Goal: Ask a question

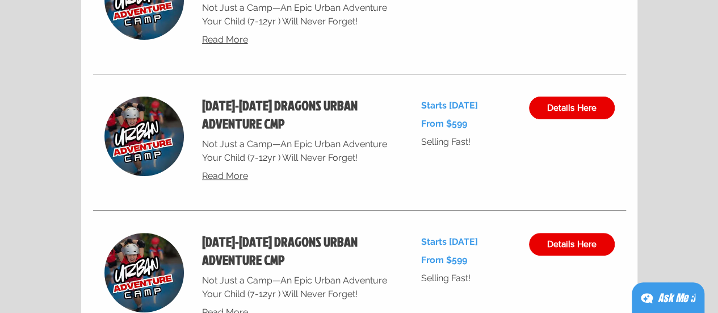
scroll to position [4373, 0]
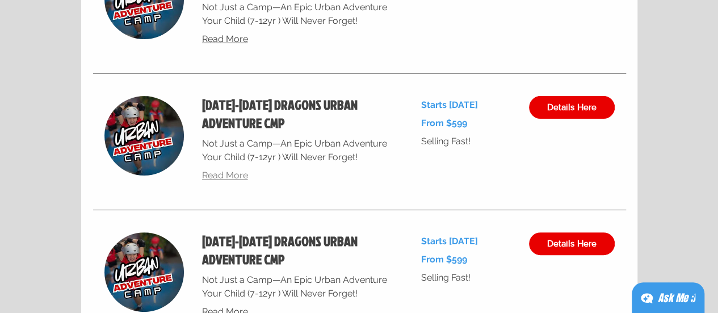
click at [228, 179] on span "Read More" at bounding box center [225, 175] width 46 height 11
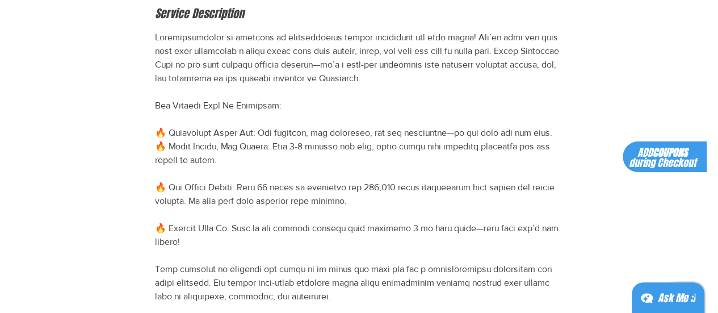
scroll to position [57, 0]
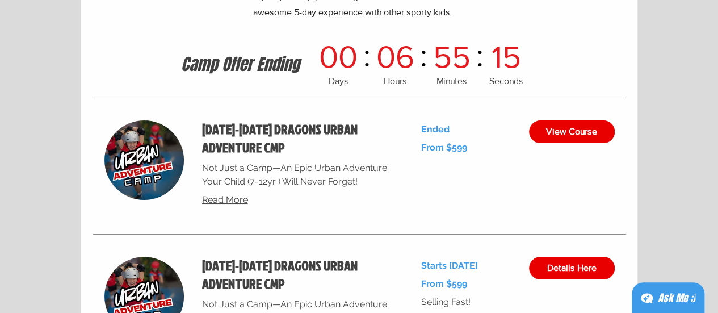
scroll to position [4316, 0]
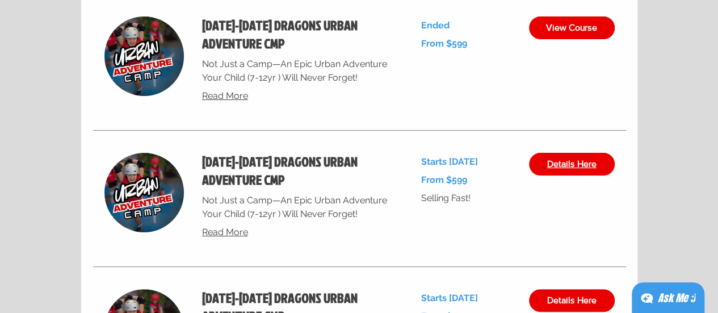
click at [554, 165] on span "Details Here" at bounding box center [571, 164] width 49 height 9
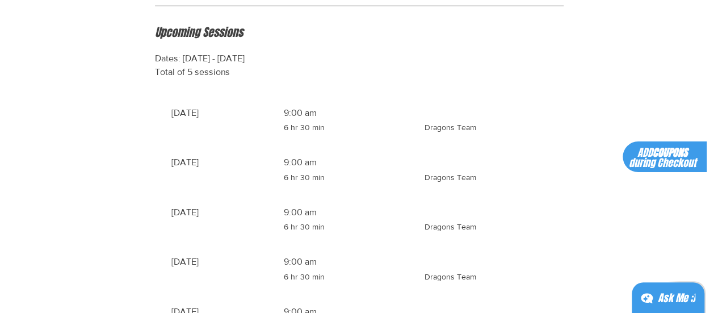
scroll to position [1022, 0]
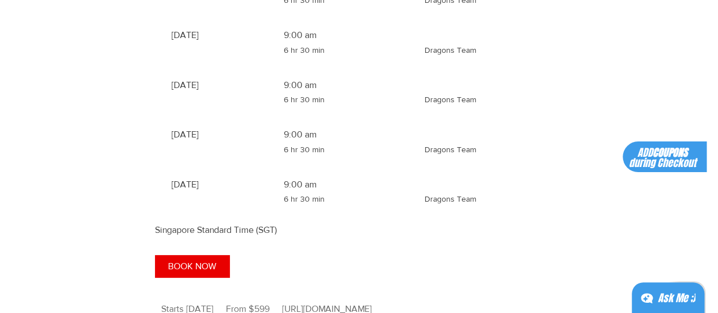
click at [471, 124] on li "[DATE] 9:00 am 6 hr 30 min 6 hours 30 minutes Dragons Team" at bounding box center [360, 101] width 376 height 45
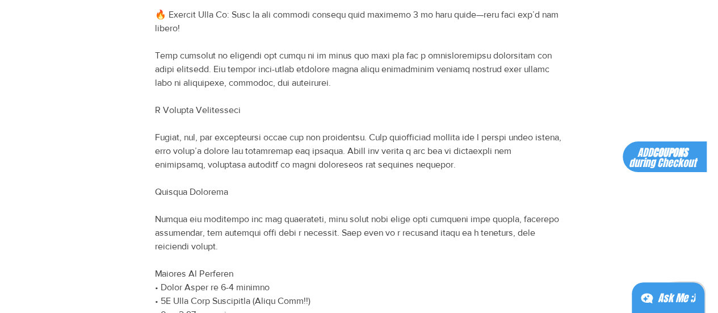
scroll to position [0, 0]
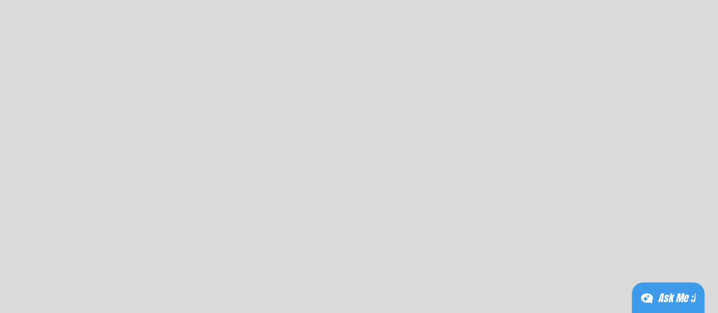
scroll to position [5902, 0]
click at [674, 302] on div "Ask Me ;)" at bounding box center [676, 298] width 37 height 16
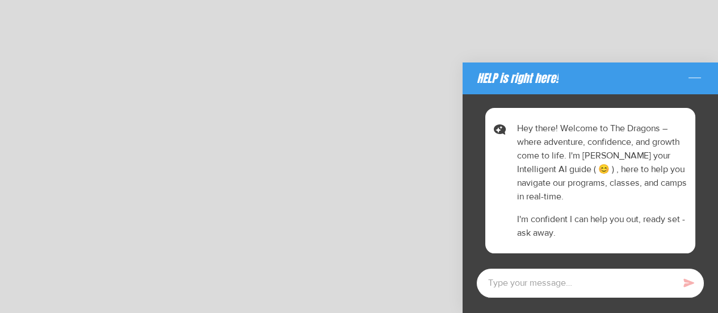
click at [596, 277] on textarea at bounding box center [590, 283] width 228 height 30
type textarea "x"
type textarea "h"
type textarea "x"
type textarea "hi"
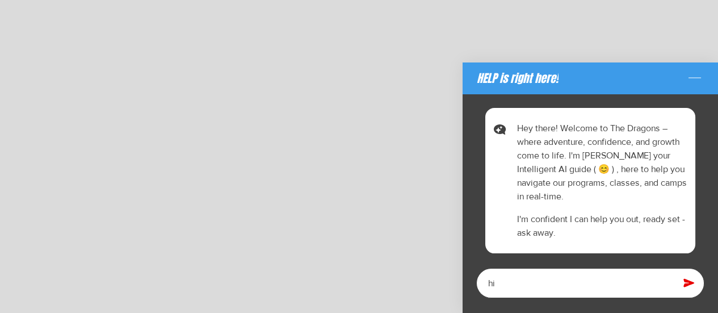
type textarea "x"
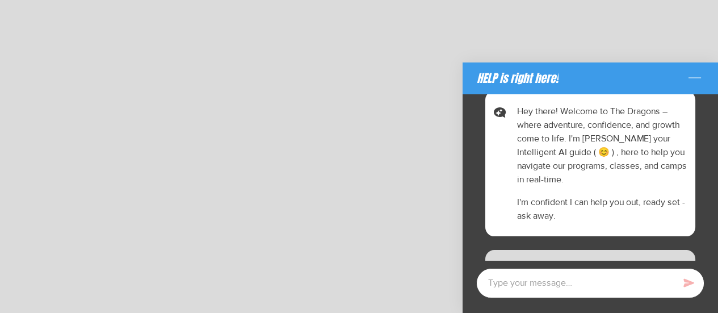
type textarea "x"
type textarea "w"
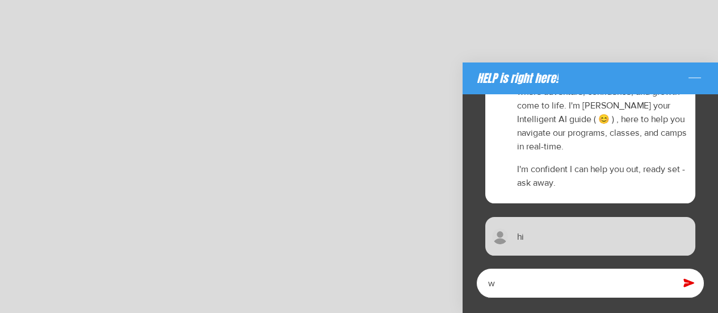
type textarea "x"
type textarea "wh"
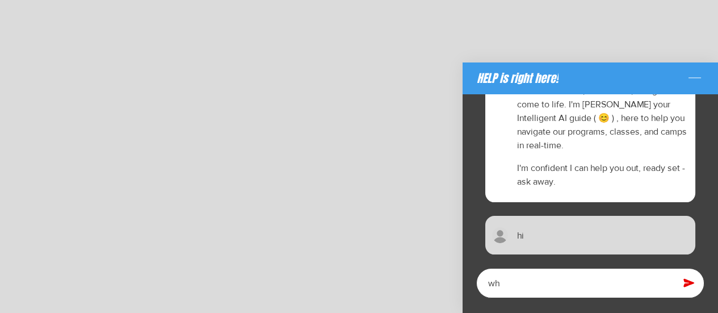
type textarea "x"
type textarea "wha"
type textarea "x"
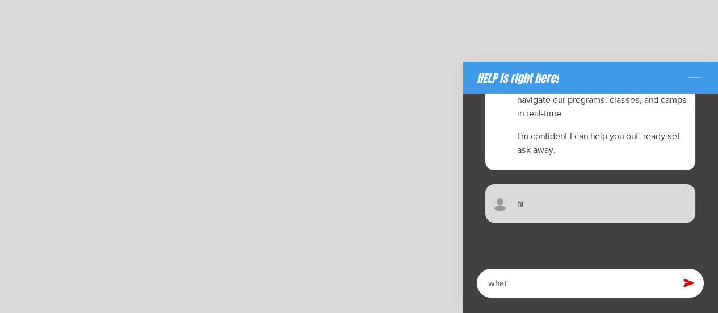
type textarea "what"
type textarea "x"
type textarea "what a"
type textarea "x"
type textarea "what ar"
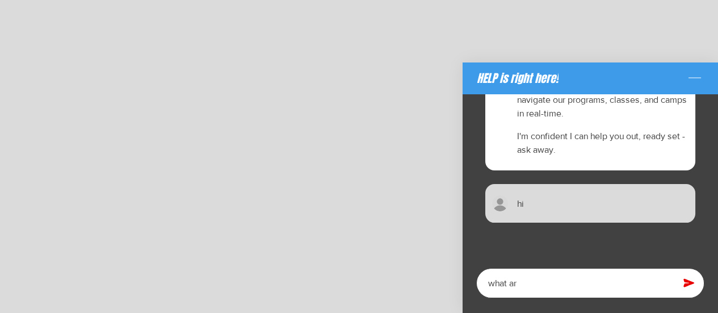
type textarea "x"
type textarea "what are"
type textarea "x"
type textarea "what are"
type textarea "x"
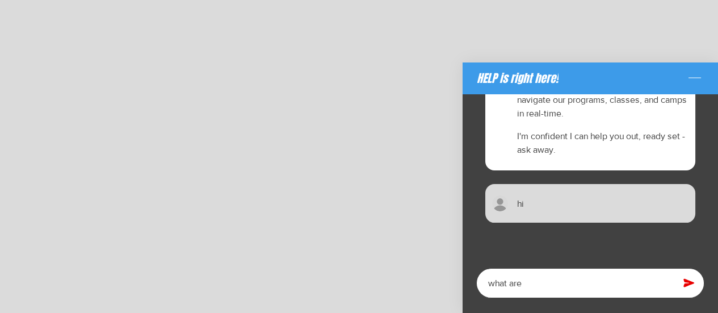
type textarea "what are t"
type textarea "x"
type textarea "what are th"
type textarea "x"
type textarea "what are the"
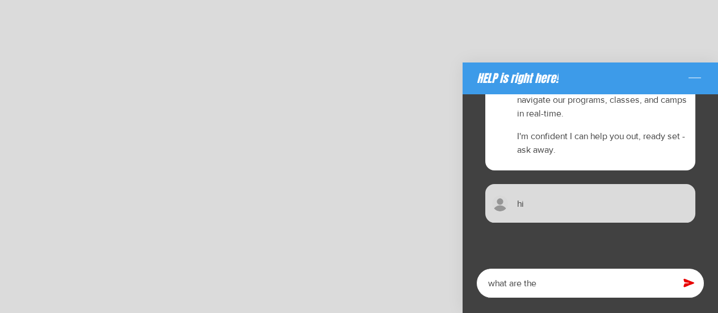
type textarea "x"
type textarea "what are the"
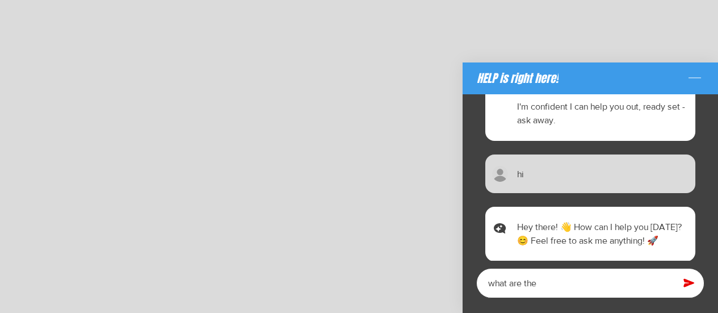
type textarea "x"
type textarea "what are the a"
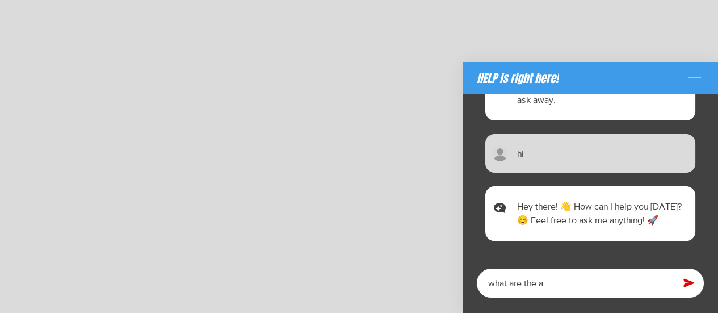
type textarea "x"
type textarea "what are the ac"
type textarea "x"
type textarea "what are the act"
type textarea "x"
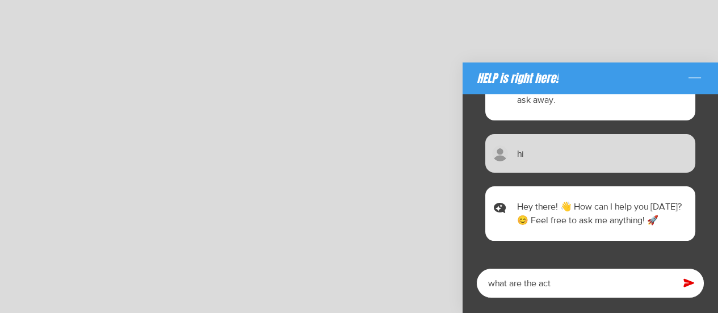
type textarea "what are the acti"
type textarea "x"
type textarea "what are the activ"
type textarea "x"
type textarea "what are the activi"
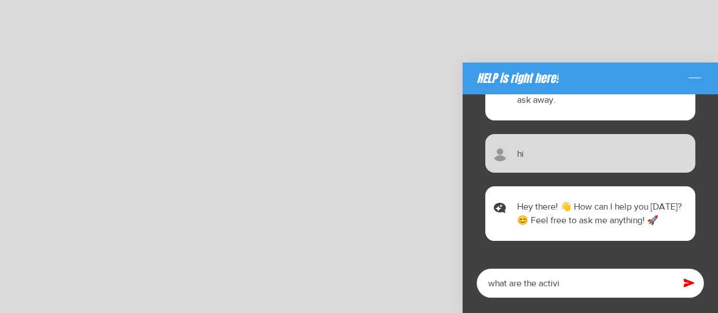
type textarea "x"
type textarea "what are the activit"
type textarea "x"
type textarea "what are the activiti"
type textarea "x"
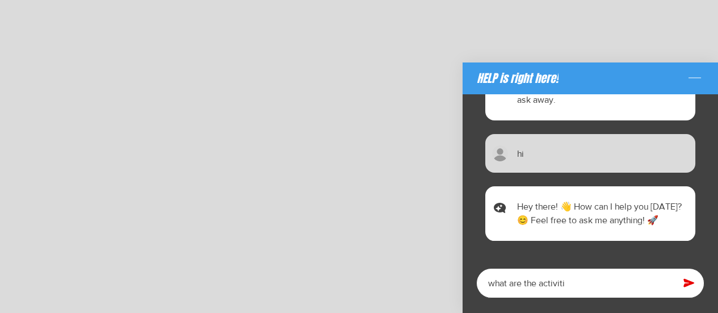
type textarea "what are the activitie"
type textarea "x"
type textarea "what are the activities"
type textarea "x"
type textarea "what are the activities"
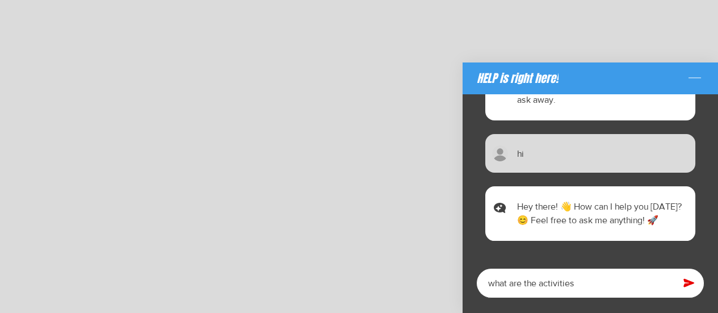
type textarea "x"
type textarea "what are the activities f"
type textarea "x"
type textarea "what are the activities fo"
type textarea "x"
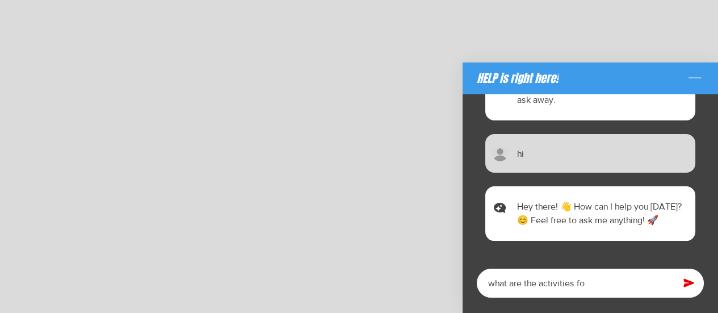
type textarea "what are the activities for"
type textarea "x"
type textarea "what are the activities for"
type textarea "x"
type textarea "what are the activities for t"
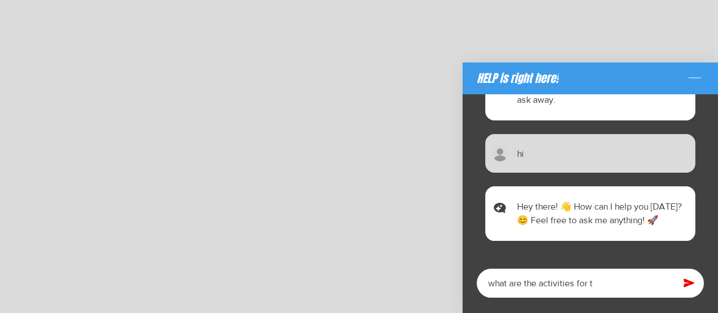
type textarea "x"
type textarea "what are the activities for th"
type textarea "x"
type textarea "what are the activities for the"
type textarea "x"
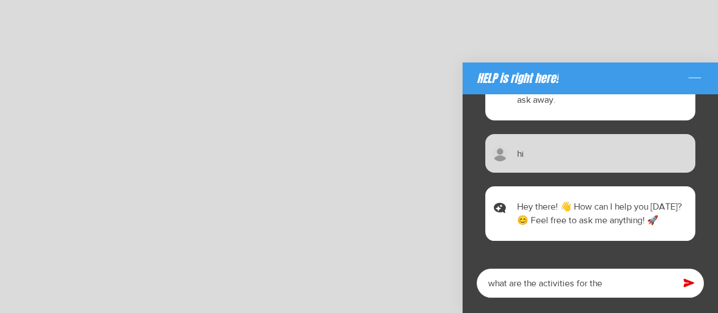
type textarea "what are the activities for the"
type textarea "x"
type textarea "what are the activities for the 8"
type textarea "x"
type textarea "what are the activities for the 8-"
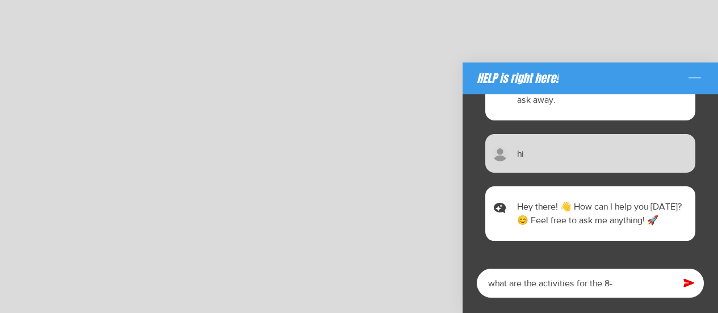
type textarea "x"
type textarea "what are the activities for the 8-1"
type textarea "x"
type textarea "what are the activities for the 8-12"
type textarea "x"
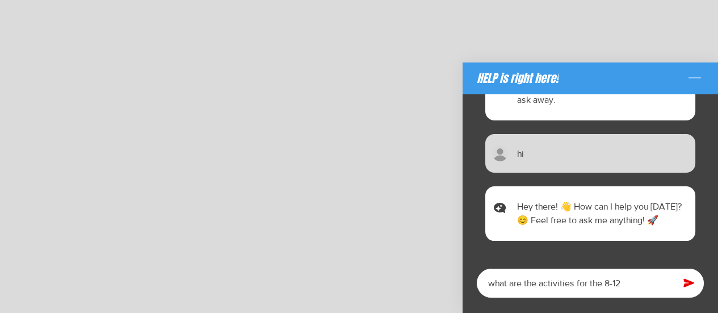
type textarea "what are the activities for the 8-12"
type textarea "x"
type textarea "what are the activities for the 8-12 s"
type textarea "x"
type textarea "what are the activities for the 8-12 se"
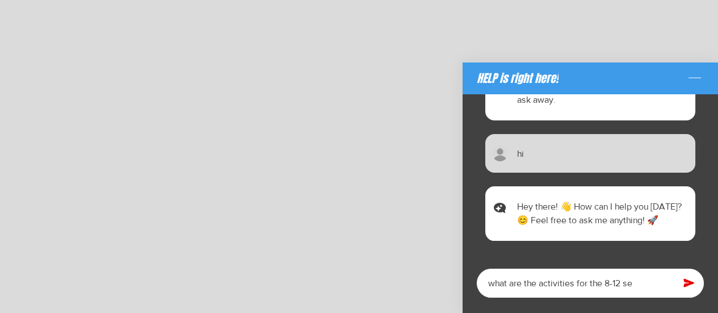
type textarea "x"
type textarea "what are the activities for the [DATE]-[DATE]"
type textarea "x"
type textarea "what are the activities for the [DATE]-[DATE]"
type textarea "x"
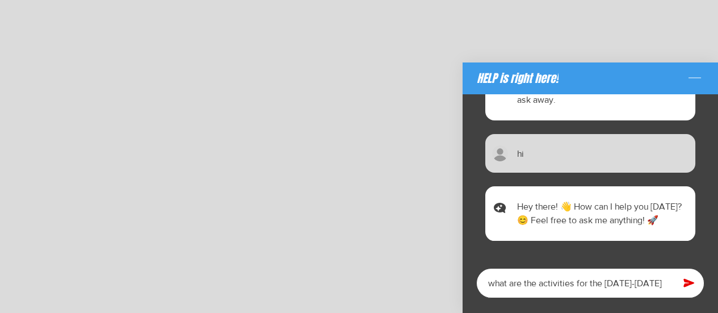
type textarea "what are the activities for the 8-12 septe"
type textarea "x"
type textarea "what are the activities for the 8-12 septem"
type textarea "x"
type textarea "what are the activities for the 8-12 septemb"
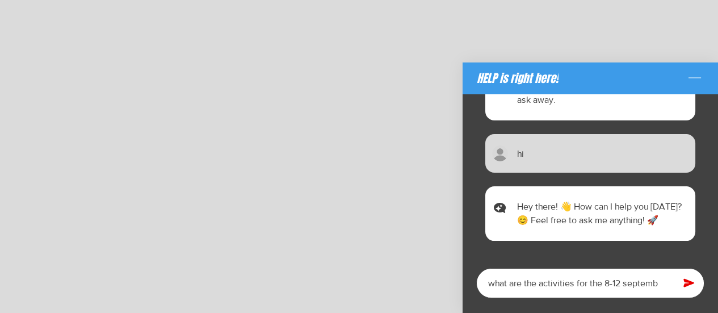
type textarea "x"
type textarea "what are the activities for the 8-12 septembe"
type textarea "x"
type textarea "what are the activities for the [DATE]-[DATE]"
type textarea "x"
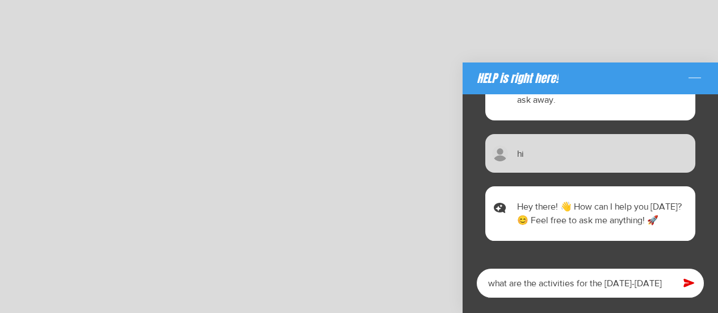
type textarea "what are the activities for the [DATE]-[DATE]"
type textarea "x"
type textarea "what are the activities for the [DATE]-[DATE] c"
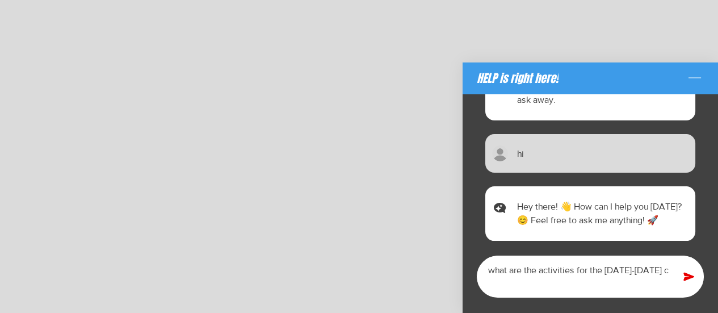
type textarea "x"
type textarea "what are the activities for the [DATE]-[DATE] ca"
type textarea "x"
type textarea "what are the activities for the [DATE]-[DATE] cam"
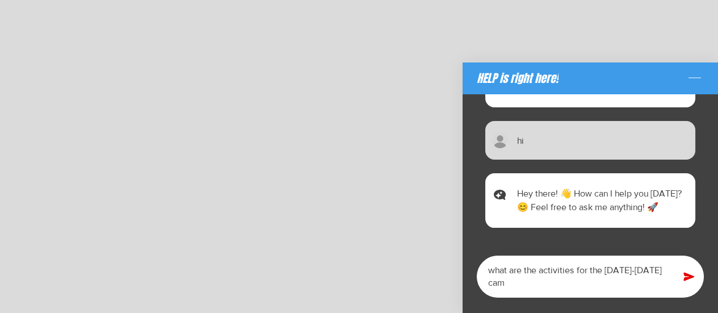
type textarea "x"
type textarea "what are the activities for the [DATE]-[DATE] camp"
type textarea "x"
type textarea "what are the activities for the [DATE]-[DATE] camp?"
type textarea "x"
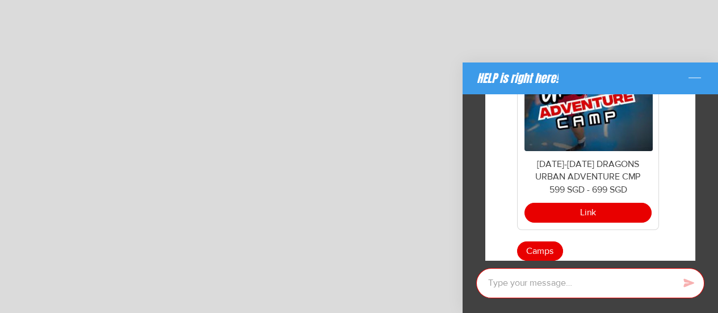
scroll to position [696, 0]
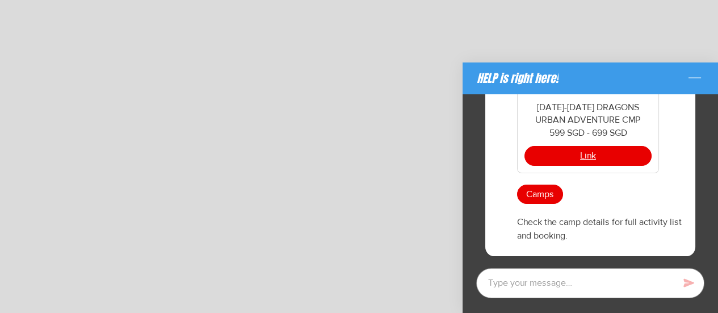
click at [569, 155] on button "Link" at bounding box center [588, 155] width 127 height 19
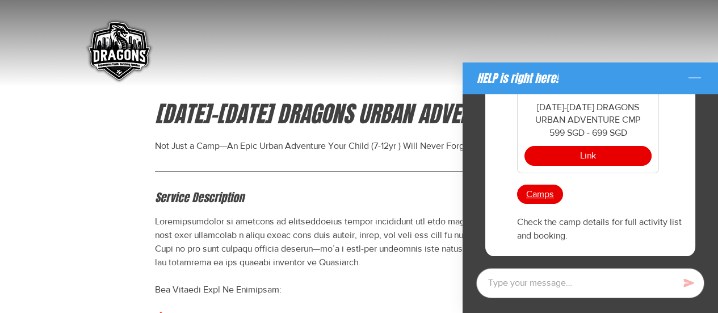
click at [543, 193] on span "Camps" at bounding box center [540, 194] width 28 height 12
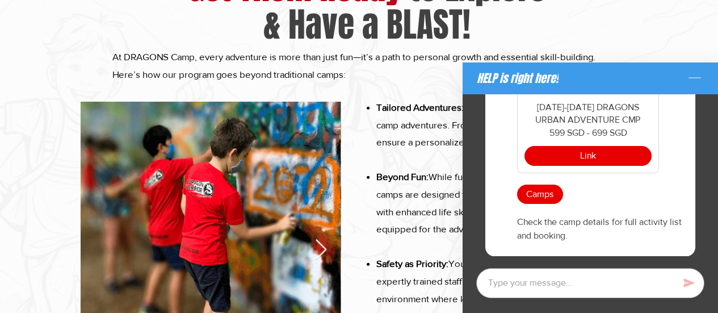
scroll to position [1533, 0]
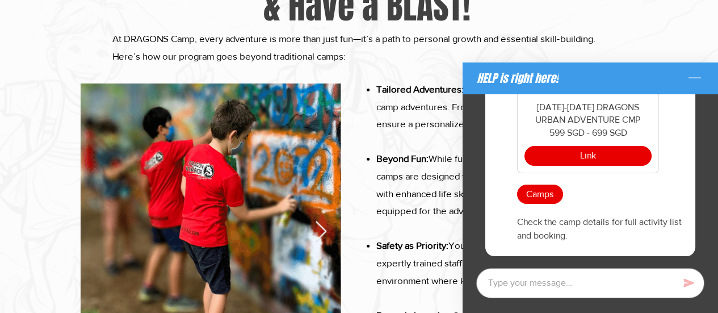
drag, startPoint x: 585, startPoint y: 158, endPoint x: 358, endPoint y: 136, distance: 228.2
click at [358, 136] on div at bounding box center [220, 269] width 278 height 404
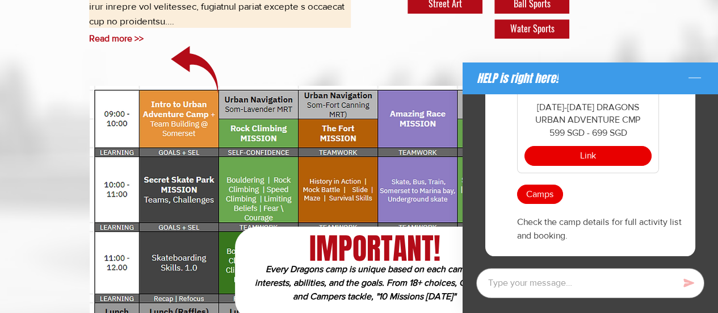
scroll to position [2385, 0]
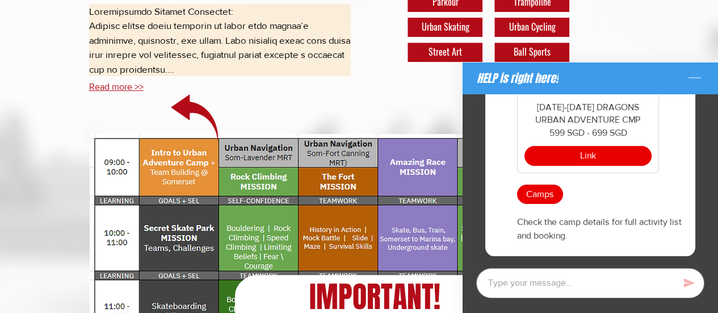
click at [112, 90] on button "Read more >>" at bounding box center [116, 87] width 55 height 10
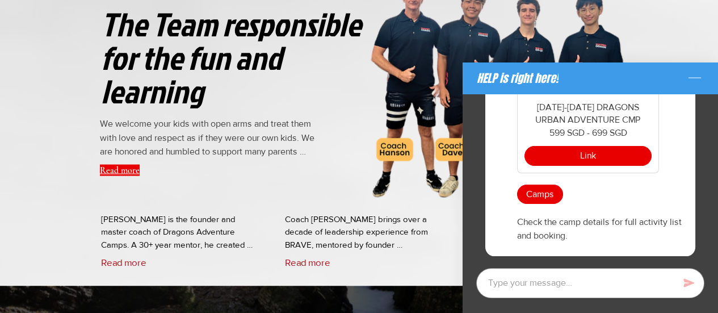
scroll to position [3237, 0]
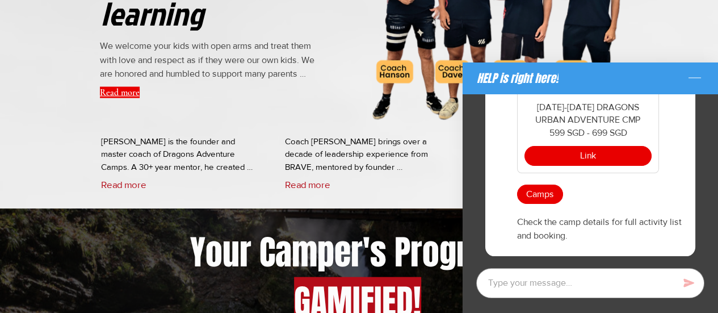
type textarea "x"
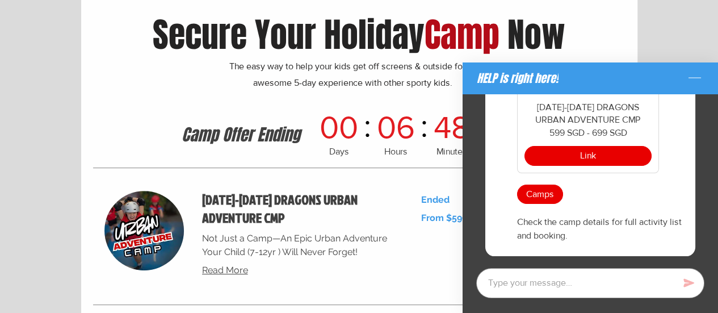
scroll to position [4373, 0]
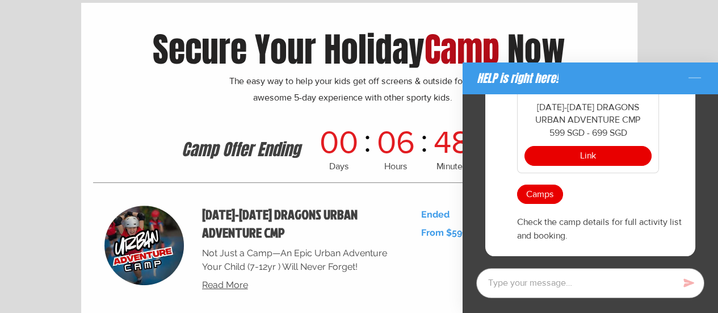
click at [693, 80] on icon "Minimize the chat" at bounding box center [695, 78] width 18 height 18
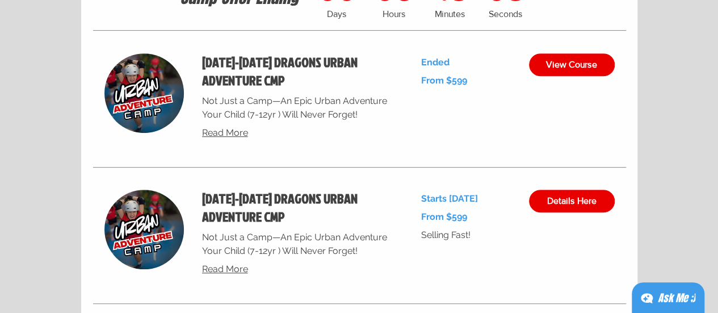
scroll to position [4543, 0]
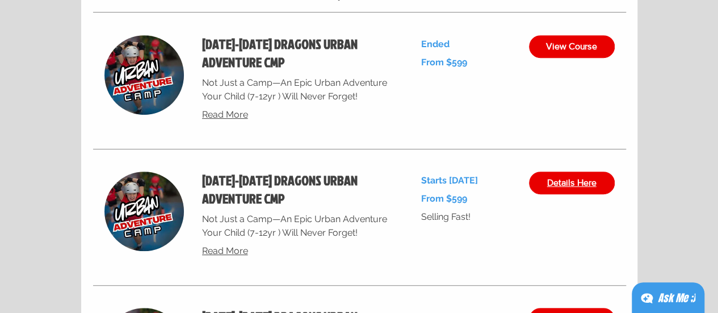
click at [558, 187] on span "Details Here" at bounding box center [571, 182] width 49 height 9
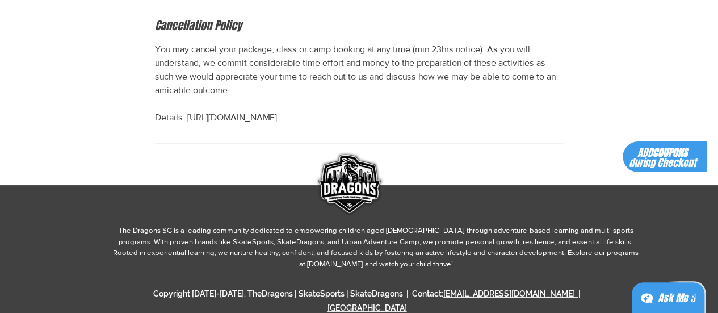
scroll to position [1363, 0]
